Goal: Transaction & Acquisition: Subscribe to service/newsletter

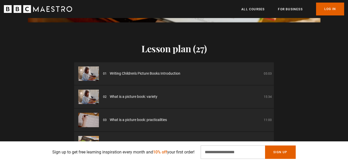
scroll to position [0, 134]
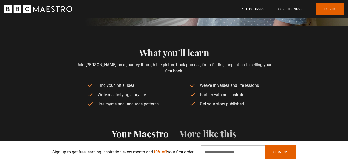
drag, startPoint x: 349, startPoint y: 16, endPoint x: 351, endPoint y: 34, distance: 18.2
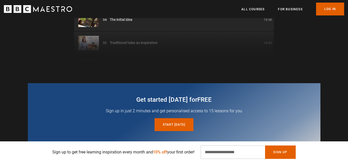
scroll to position [0, 202]
click at [184, 42] on div "01 Writing Children's Picture Books Introduction 05:03 02 What is a picture boo…" at bounding box center [173, 1] width 199 height 124
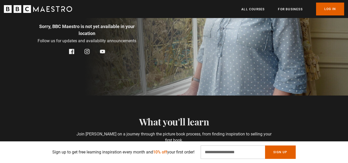
scroll to position [136, 0]
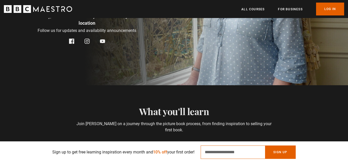
click at [227, 155] on input "Email Address" at bounding box center [232, 151] width 64 height 13
type input "**********"
click at [279, 153] on button "Sign Up" at bounding box center [280, 151] width 30 height 13
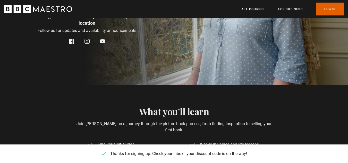
scroll to position [0, 607]
click at [262, 104] on section "What you'll learn Join Julia on a journey through the picture book process, fro…" at bounding box center [174, 126] width 348 height 82
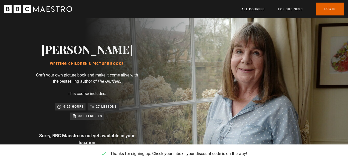
scroll to position [26, 0]
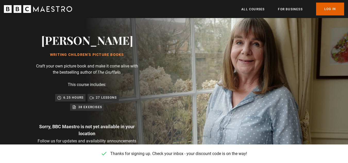
click at [82, 102] on div "6.25 hours 27 lessons 38 exercises" at bounding box center [87, 102] width 98 height 17
click at [79, 97] on p "6.25 hours" at bounding box center [73, 97] width 20 height 5
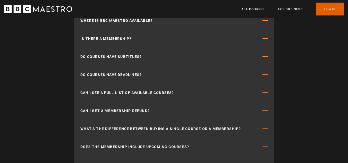
scroll to position [1106, 0]
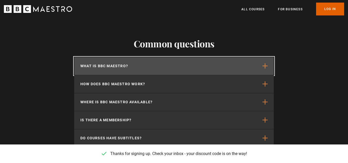
click at [265, 63] on span "button" at bounding box center [264, 65] width 5 height 5
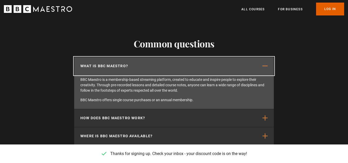
scroll to position [0, 809]
click at [265, 63] on span "button" at bounding box center [264, 65] width 5 height 5
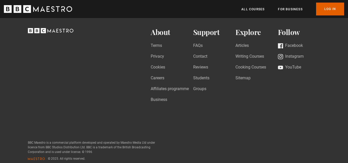
scroll to position [0, 1079]
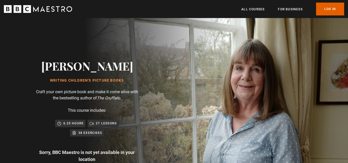
click at [78, 81] on h1 "Writing Children's Picture Books" at bounding box center [87, 80] width 92 height 4
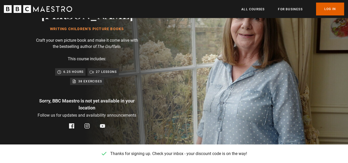
drag, startPoint x: 88, startPoint y: 104, endPoint x: 78, endPoint y: 104, distance: 10.6
click at [88, 104] on p "Sorry, BBC Maestro is not yet available in your location" at bounding box center [87, 104] width 103 height 14
click at [77, 101] on p "Sorry, BBC Maestro is not yet available in your location" at bounding box center [87, 104] width 103 height 14
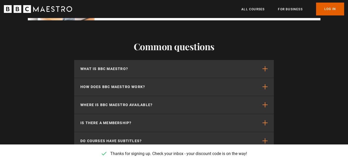
scroll to position [1109, 0]
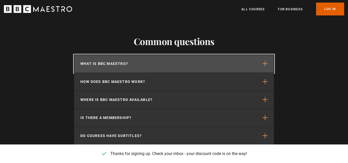
click at [265, 61] on span "button" at bounding box center [264, 63] width 5 height 5
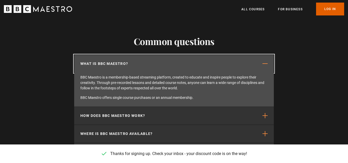
click at [265, 61] on span "button" at bounding box center [264, 63] width 5 height 5
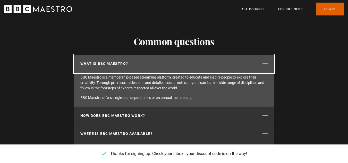
click at [265, 61] on span "button" at bounding box center [264, 63] width 5 height 5
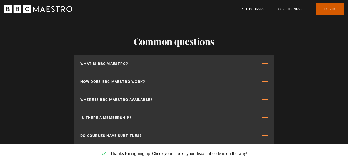
click at [331, 4] on link "Log In" at bounding box center [330, 9] width 28 height 13
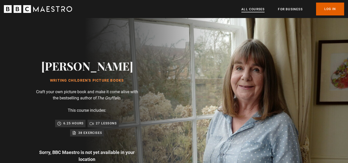
click at [259, 9] on link "All Courses" at bounding box center [252, 9] width 23 height 5
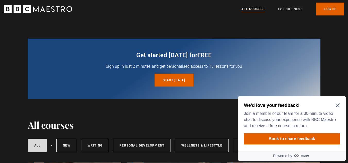
click at [338, 106] on icon "Close Maze Prompt" at bounding box center [337, 105] width 4 height 4
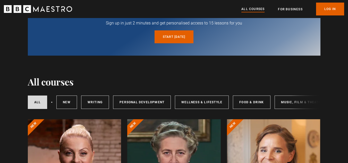
scroll to position [65, 0]
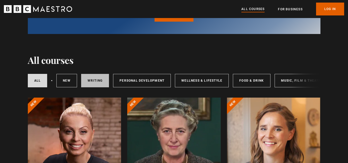
click at [92, 77] on link "Writing" at bounding box center [95, 80] width 28 height 13
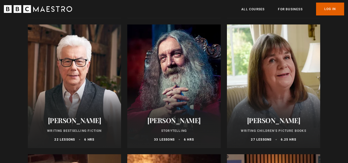
scroll to position [260, 0]
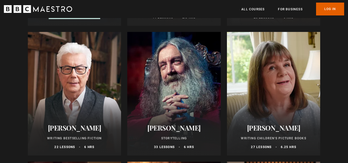
click at [276, 86] on div at bounding box center [273, 94] width 93 height 124
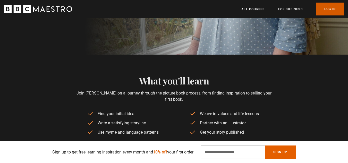
scroll to position [0, 135]
click at [327, 14] on link "Log In" at bounding box center [330, 9] width 28 height 13
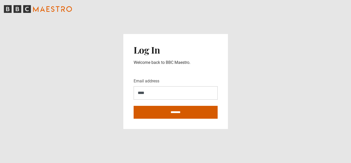
type input "**********"
click at [155, 111] on input "********" at bounding box center [176, 112] width 84 height 13
type input "**********"
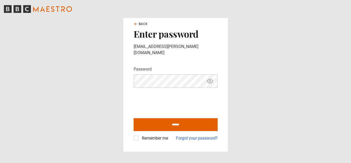
click at [140, 136] on label "Remember me" at bounding box center [154, 138] width 28 height 6
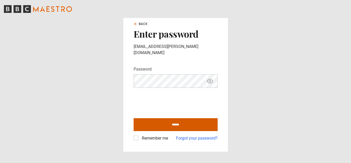
click at [151, 120] on input "******" at bounding box center [176, 124] width 84 height 13
type input "**********"
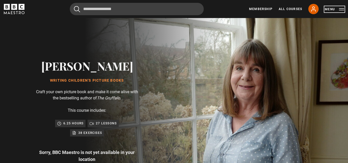
click at [340, 9] on button "Menu" at bounding box center [333, 9] width 19 height 5
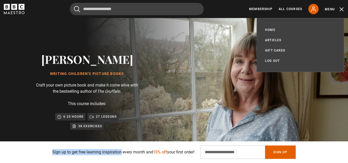
scroll to position [8, 0]
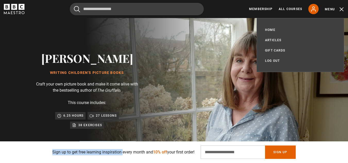
drag, startPoint x: 54, startPoint y: 152, endPoint x: 99, endPoint y: 147, distance: 45.8
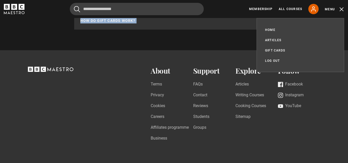
scroll to position [1254, 0]
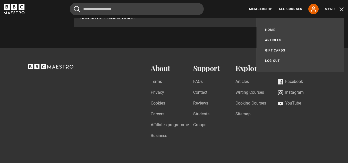
click at [212, 144] on nav "About Terms Privacy Cookies Careers Affiliates programme Business Support FAQs …" at bounding box center [235, 108] width 169 height 88
click at [342, 9] on button "Menu" at bounding box center [333, 9] width 19 height 5
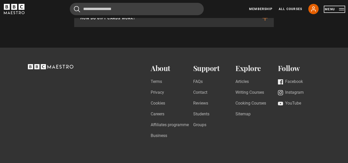
scroll to position [0, 1146]
drag, startPoint x: 351, startPoint y: 6, endPoint x: 327, endPoint y: 141, distance: 136.4
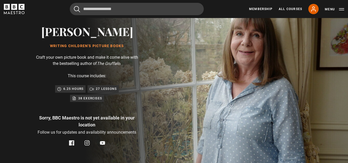
scroll to position [0, 0]
